Goal: Transaction & Acquisition: Purchase product/service

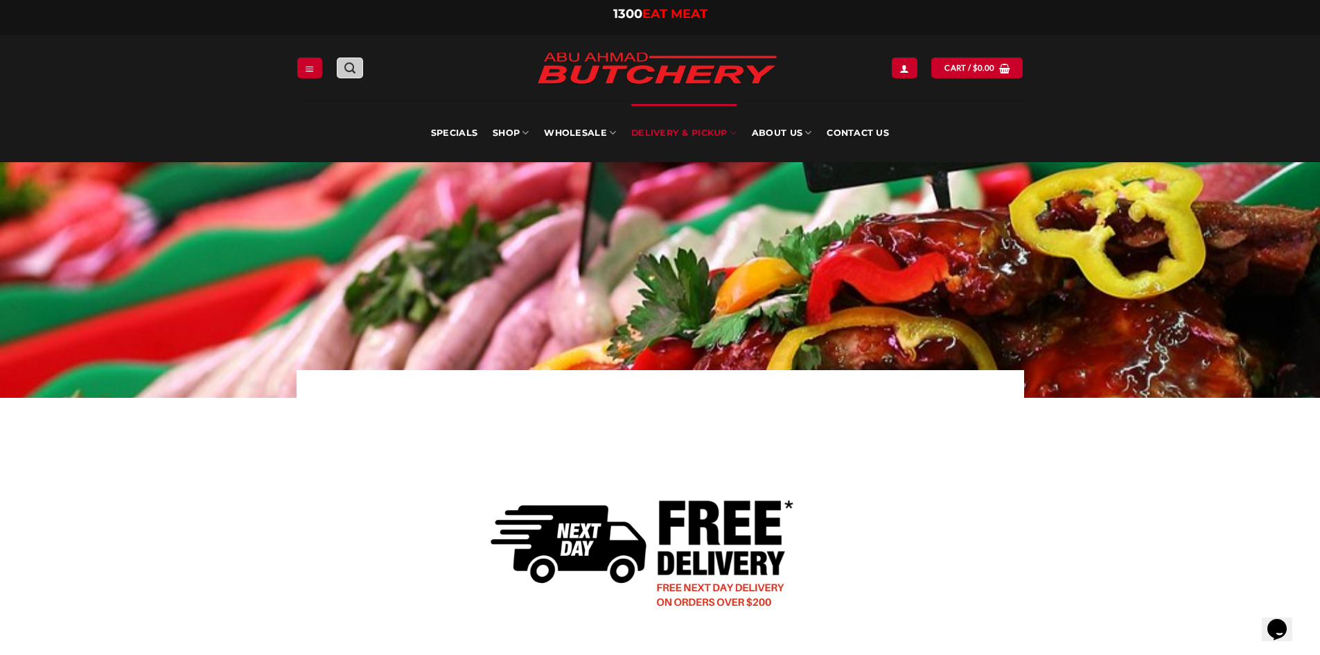
click at [347, 70] on icon "Search" at bounding box center [349, 68] width 11 height 13
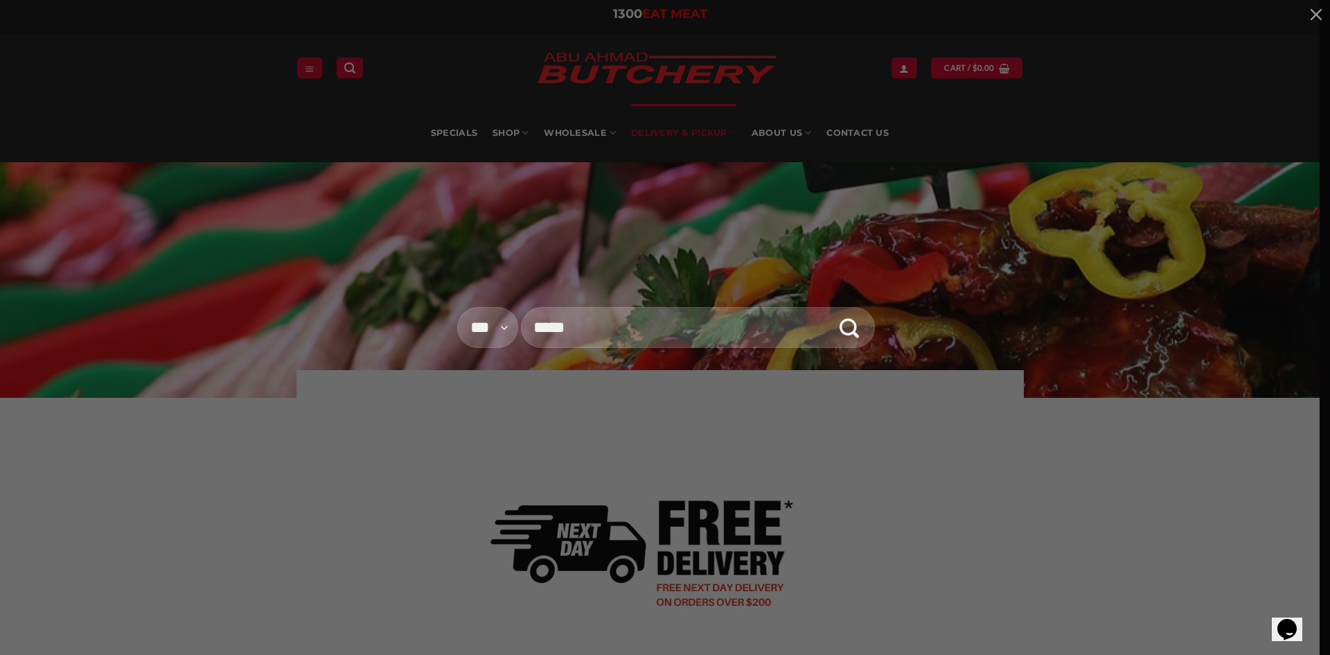
type input "*****"
click at [829, 307] on button "Submit" at bounding box center [849, 327] width 41 height 41
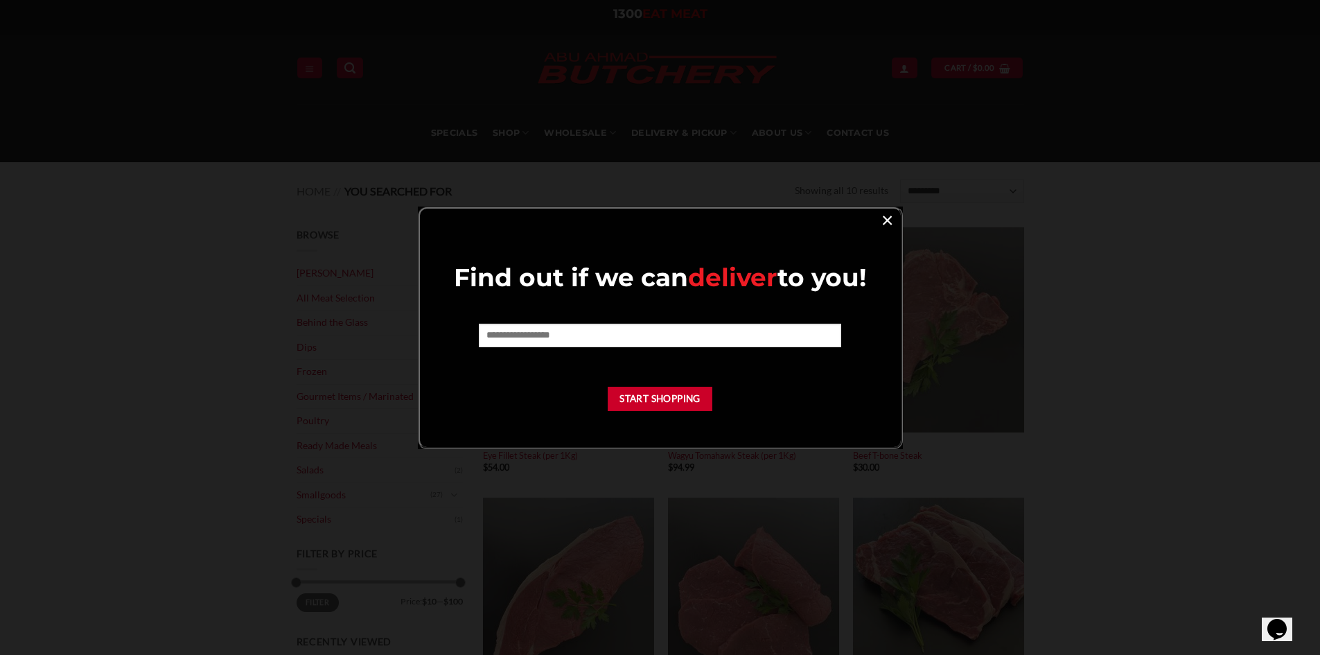
click at [878, 222] on link "×" at bounding box center [887, 219] width 20 height 19
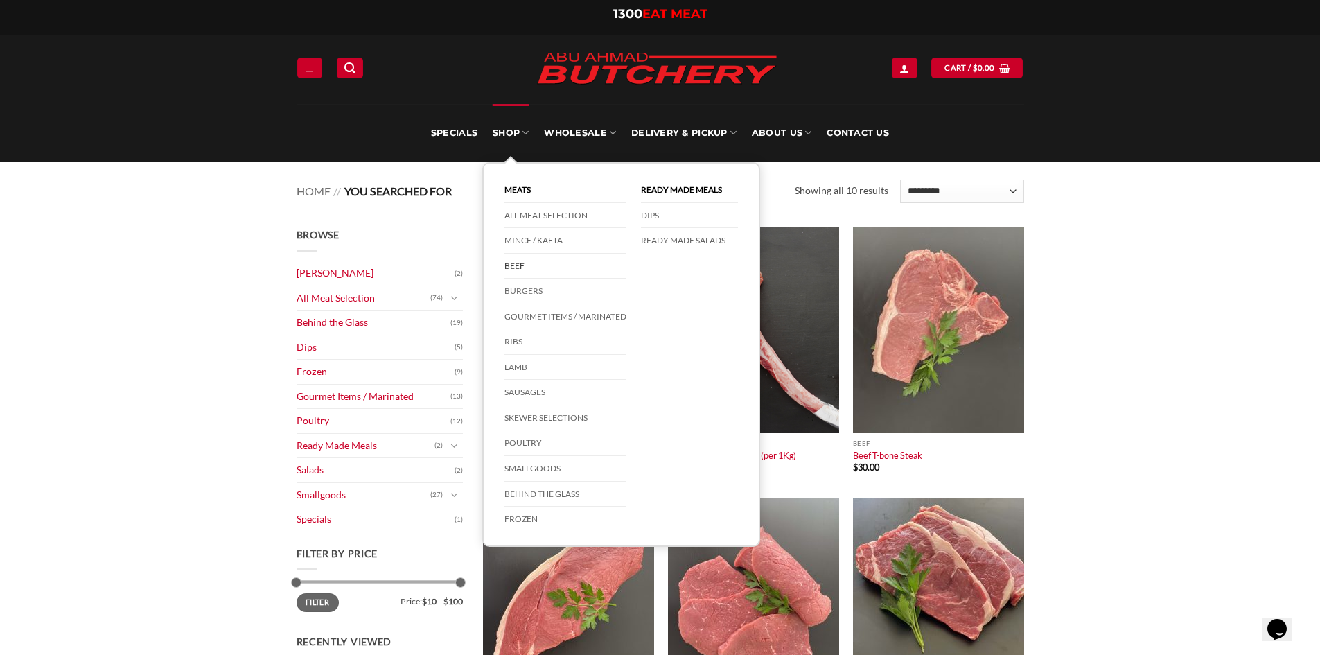
click at [519, 257] on link "Beef" at bounding box center [565, 267] width 122 height 26
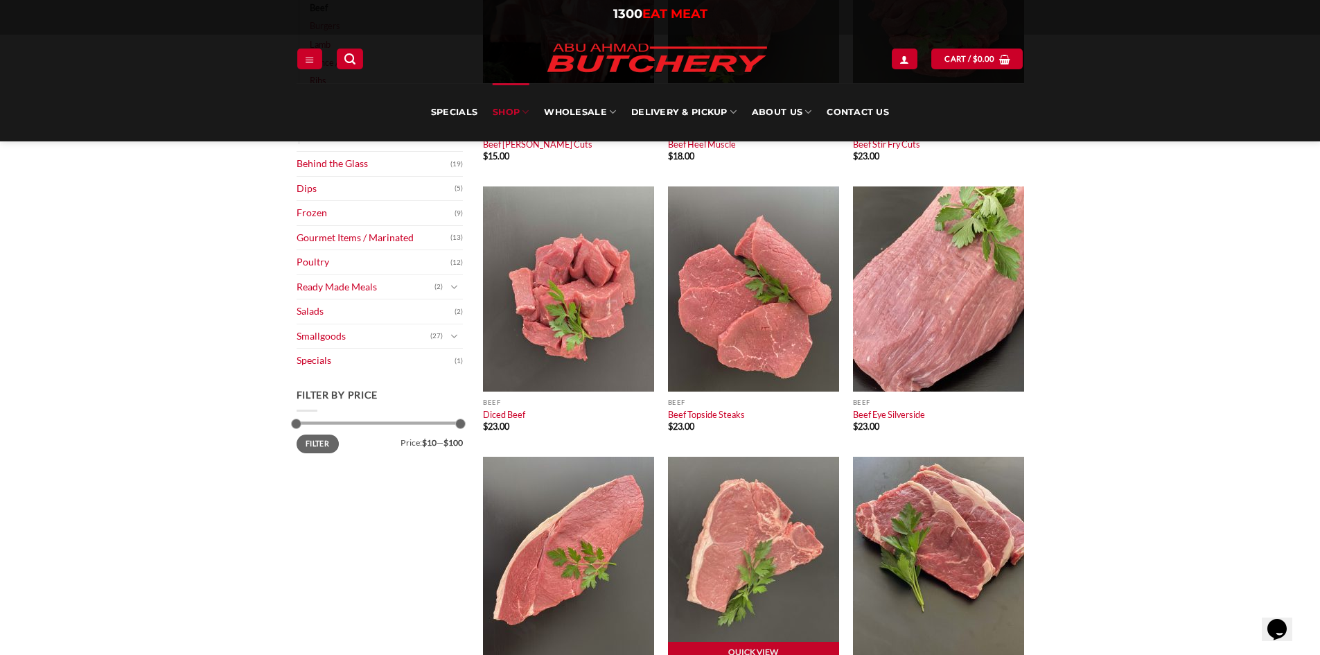
scroll to position [416, 0]
